Goal: Information Seeking & Learning: Learn about a topic

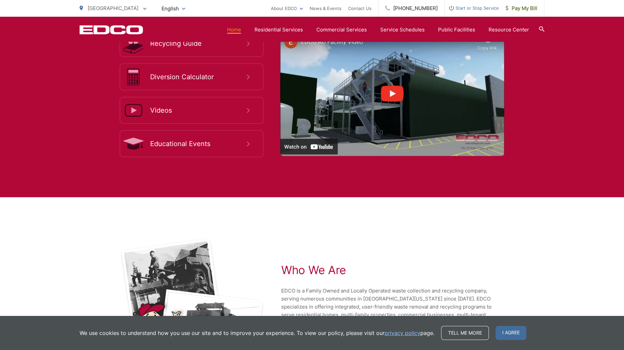
scroll to position [1384, 0]
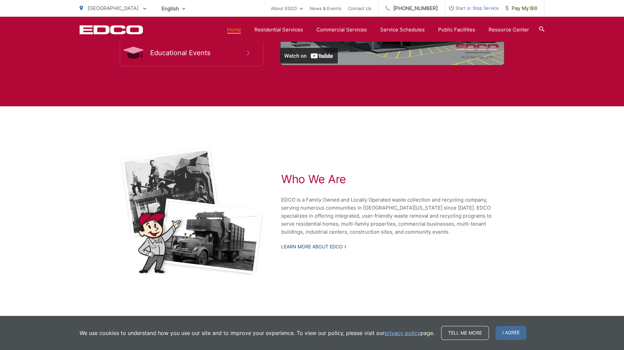
click at [321, 244] on link "Learn More About EDCO" at bounding box center [313, 247] width 65 height 6
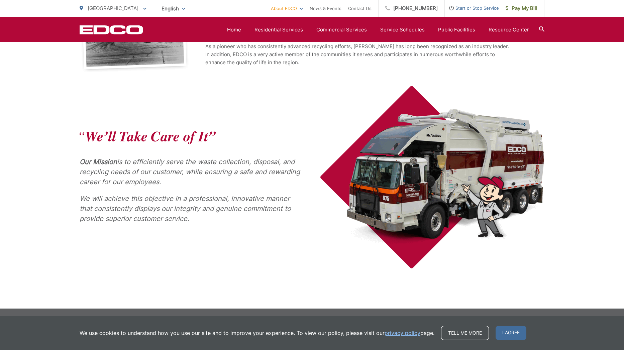
scroll to position [48, 0]
